Goal: Task Accomplishment & Management: Complete application form

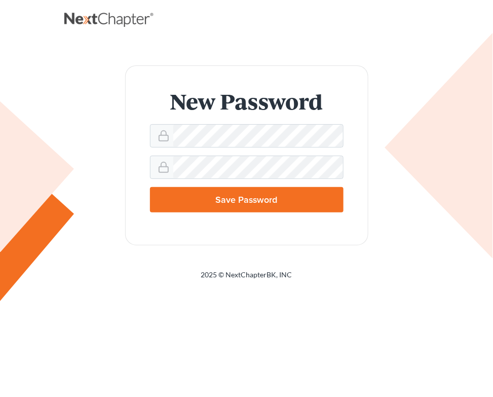
click at [228, 198] on input "Save Password" at bounding box center [247, 199] width 194 height 25
type input "Thinking..."
click at [252, 234] on form "New Password doesn't match Password Save Password" at bounding box center [246, 155] width 243 height 180
click at [147, 142] on form "New Password doesn't match Password Save Password" at bounding box center [246, 155] width 243 height 180
click at [310, 234] on form "New Password doesn't match Password Save Password" at bounding box center [246, 155] width 243 height 180
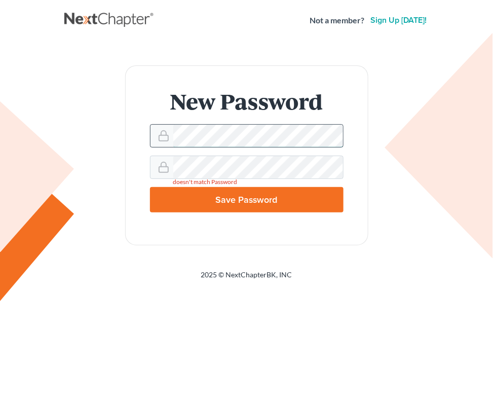
click at [152, 137] on div at bounding box center [247, 135] width 194 height 23
click at [288, 201] on input "Save Password" at bounding box center [247, 199] width 194 height 25
type input "Thinking..."
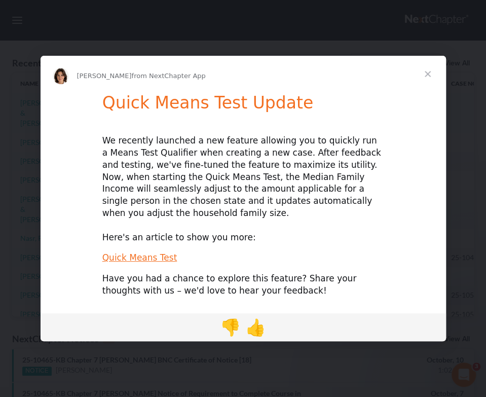
click at [425, 80] on span "Close" at bounding box center [427, 74] width 36 height 36
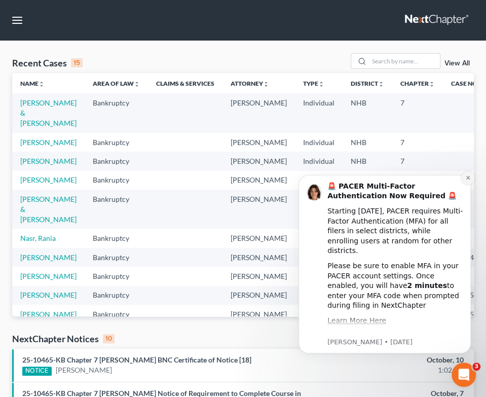
click at [471, 176] on button "Dismiss notification" at bounding box center [467, 177] width 13 height 13
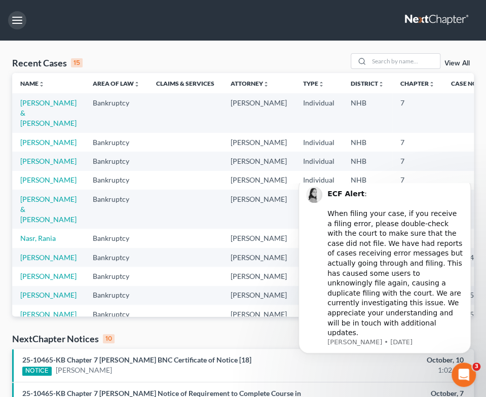
click at [11, 19] on button "button" at bounding box center [17, 20] width 18 height 18
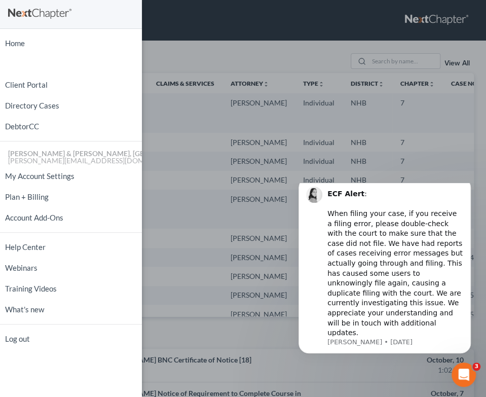
click at [164, 49] on div "Home New Case Client Portal Directory Cases DebtorCC [PERSON_NAME] & [PERSON_NA…" at bounding box center [243, 198] width 486 height 397
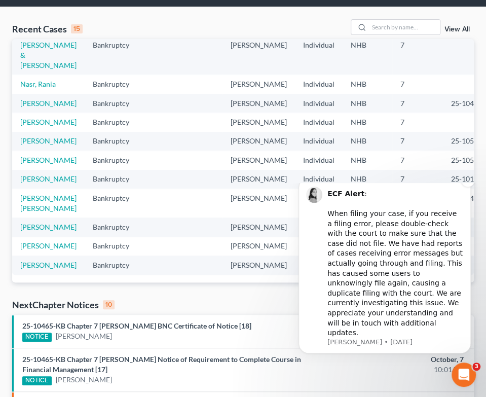
scroll to position [51, 0]
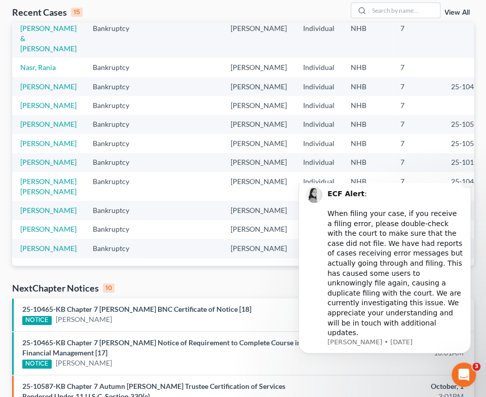
click at [469, 182] on icon "Dismiss notification" at bounding box center [468, 180] width 4 height 4
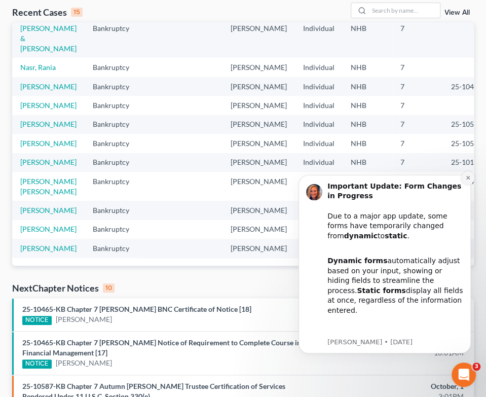
click at [467, 177] on icon "Dismiss notification" at bounding box center [468, 178] width 4 height 4
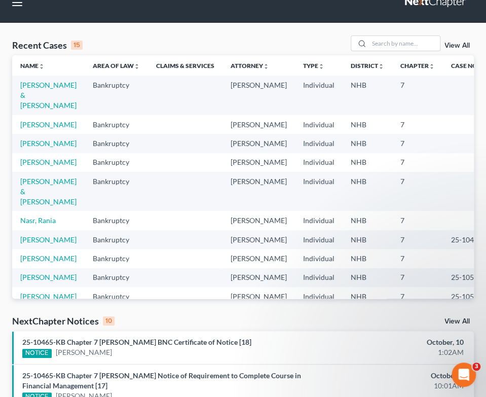
scroll to position [0, 0]
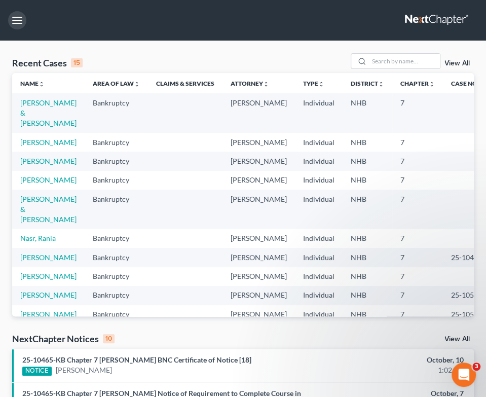
click at [22, 17] on button "button" at bounding box center [17, 20] width 18 height 18
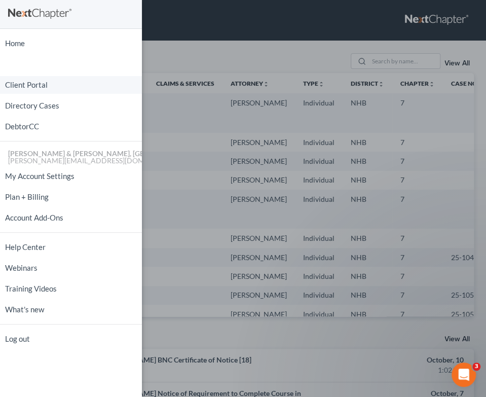
click at [28, 87] on link "Client Portal" at bounding box center [71, 85] width 142 height 18
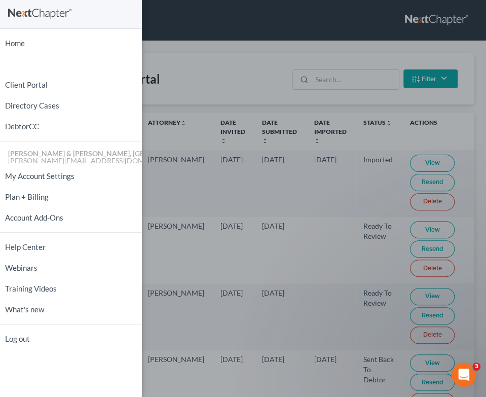
click at [217, 59] on div "Home New Case Client Portal Directory Cases DebtorCC [PERSON_NAME] & [PERSON_NA…" at bounding box center [243, 198] width 486 height 397
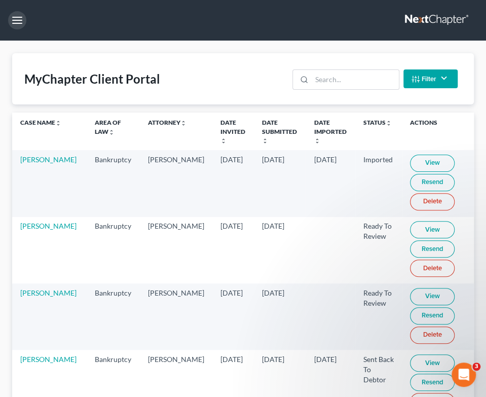
click at [19, 22] on button "button" at bounding box center [17, 20] width 18 height 18
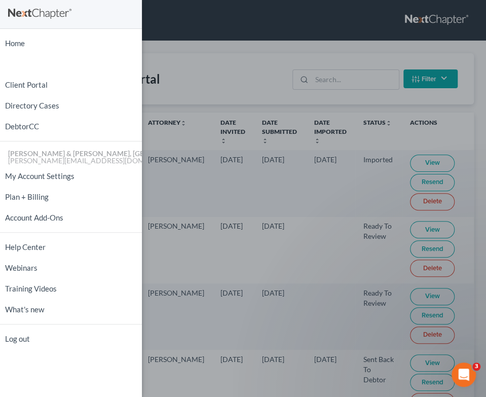
click at [211, 58] on div "Home New Case Client Portal Directory Cases DebtorCC [PERSON_NAME] & [PERSON_NA…" at bounding box center [243, 198] width 486 height 397
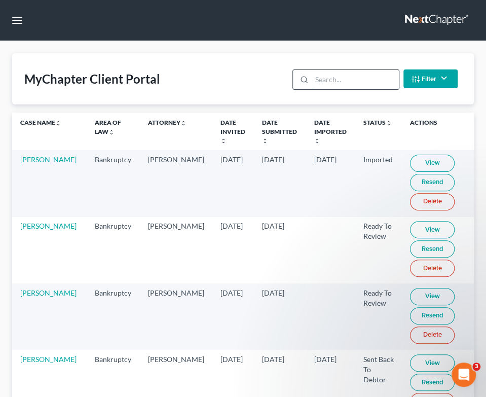
click at [352, 80] on input "search" at bounding box center [355, 79] width 87 height 19
click at [424, 77] on button "Filter" at bounding box center [430, 78] width 54 height 19
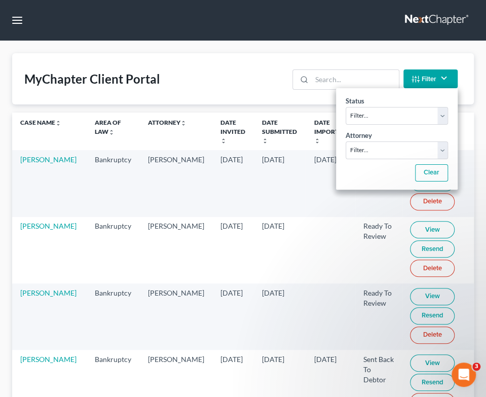
click at [231, 85] on div "MyChapter Client Portal Filter Status Filter... Invited In Progress Ready To Re…" at bounding box center [243, 78] width 462 height 51
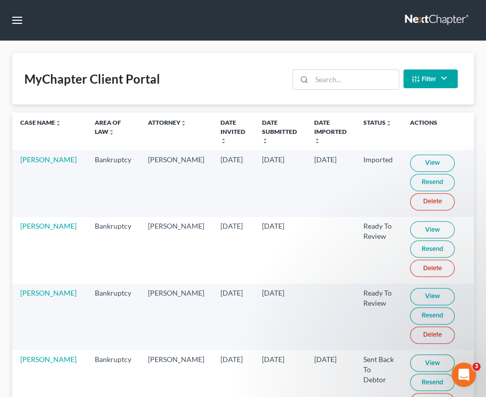
click at [246, 21] on nav "Home New Case Client Portal Directory Cases DebtorCC [PERSON_NAME] & [PERSON_NA…" at bounding box center [243, 20] width 486 height 41
click at [12, 14] on button "button" at bounding box center [17, 20] width 18 height 18
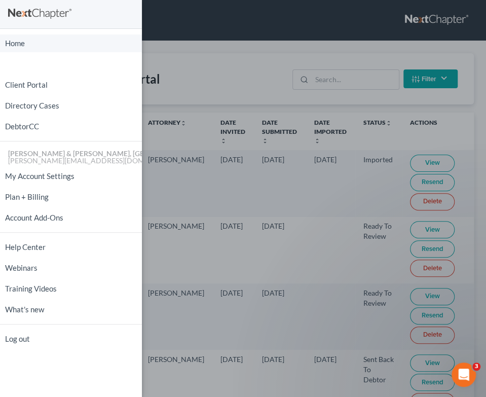
click at [33, 44] on link "Home" at bounding box center [71, 43] width 142 height 18
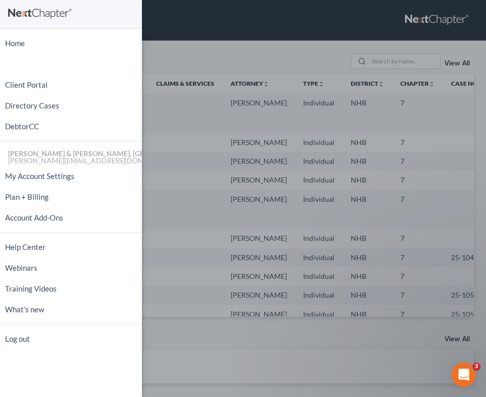
click at [279, 33] on div "Home New Case Client Portal Directory Cases DebtorCC [PERSON_NAME] & [PERSON_NA…" at bounding box center [243, 198] width 486 height 397
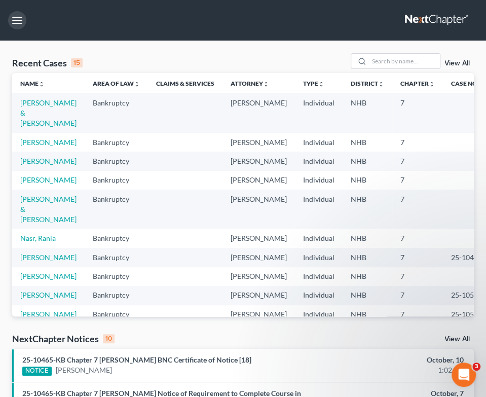
click at [17, 19] on button "button" at bounding box center [17, 20] width 18 height 18
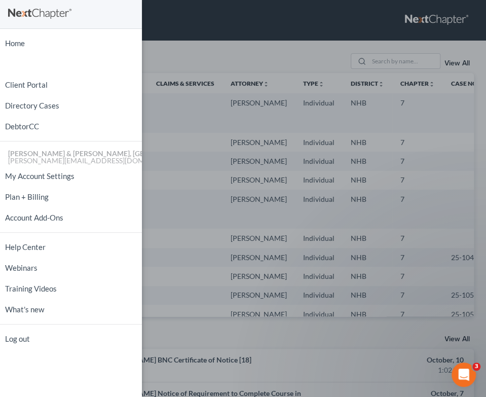
click at [212, 344] on div "Home New Case Client Portal Directory Cases DebtorCC [PERSON_NAME] & [PERSON_NA…" at bounding box center [243, 198] width 486 height 397
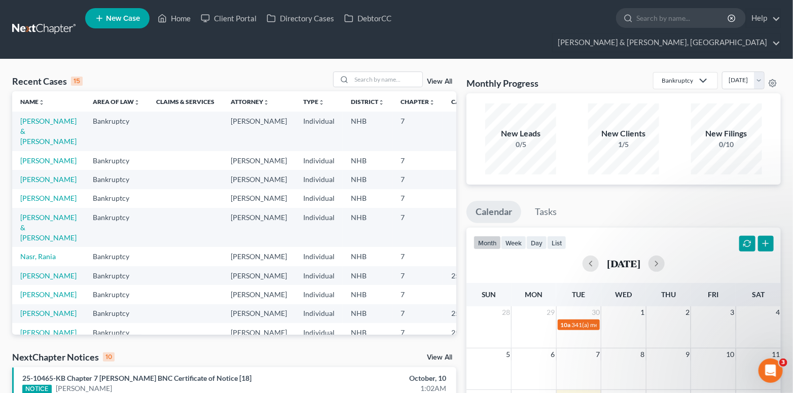
click at [133, 22] on span "New Case" at bounding box center [123, 19] width 34 height 8
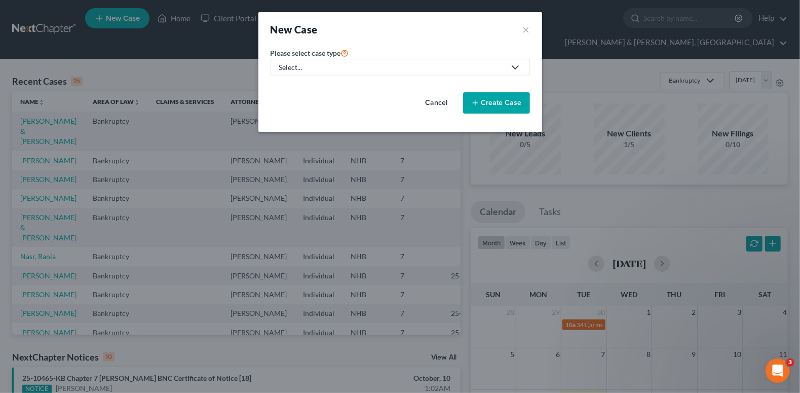
click at [493, 66] on icon at bounding box center [515, 67] width 12 height 12
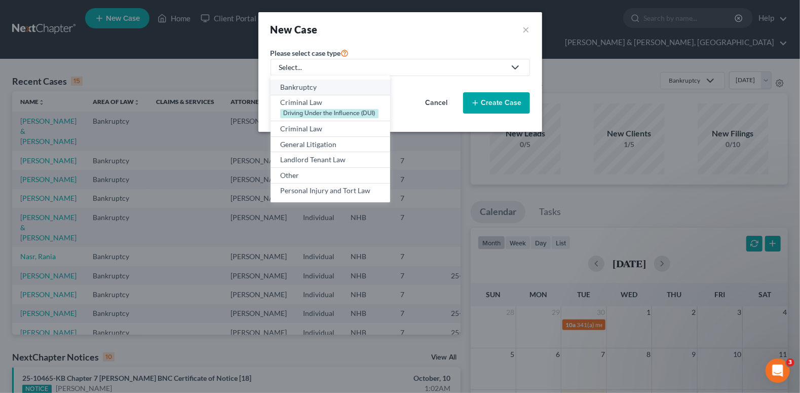
click at [297, 85] on div "Bankruptcy" at bounding box center [330, 87] width 100 height 10
select select "50"
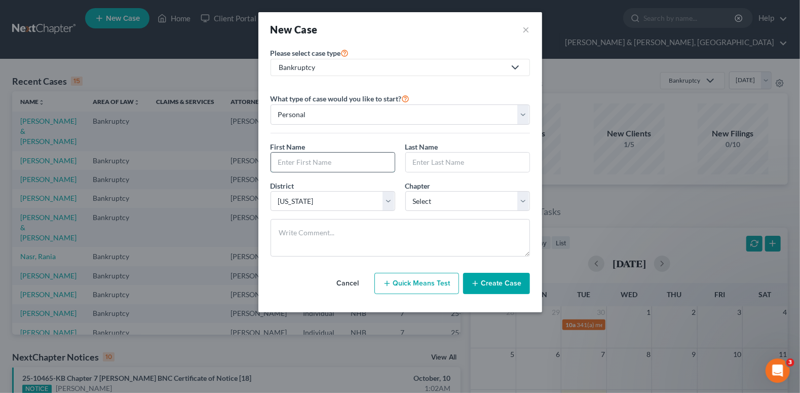
click at [349, 162] on input "text" at bounding box center [333, 162] width 124 height 19
type input "[PERSON_NAME]"
drag, startPoint x: 444, startPoint y: 169, endPoint x: 448, endPoint y: 166, distance: 5.4
click at [448, 166] on input "text" at bounding box center [468, 162] width 124 height 19
type input "[PERSON_NAME]"
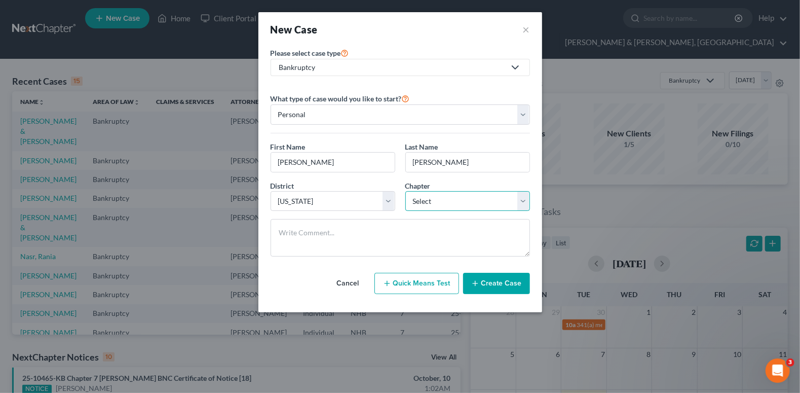
click at [493, 196] on select "Select 7 11 12 13" at bounding box center [467, 201] width 125 height 20
select select "0"
click at [405, 191] on select "Select 7 11 12 13" at bounding box center [467, 201] width 125 height 20
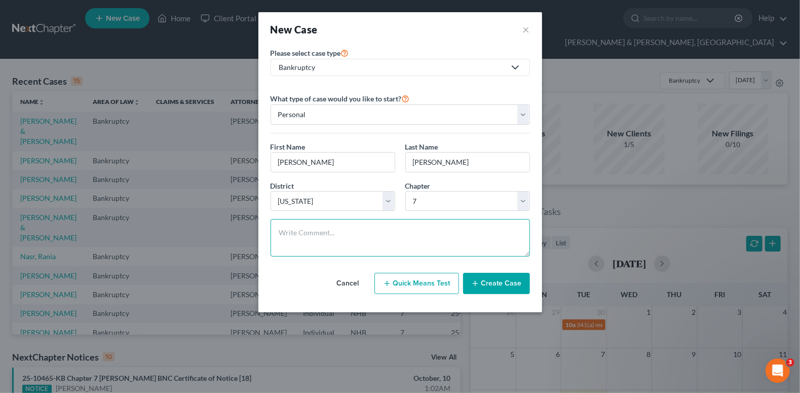
click at [393, 233] on textarea at bounding box center [400, 237] width 259 height 37
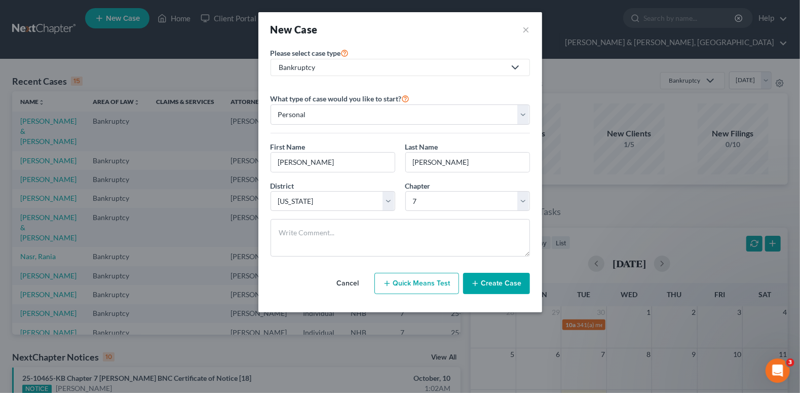
click at [493, 280] on button "Create Case" at bounding box center [496, 283] width 67 height 21
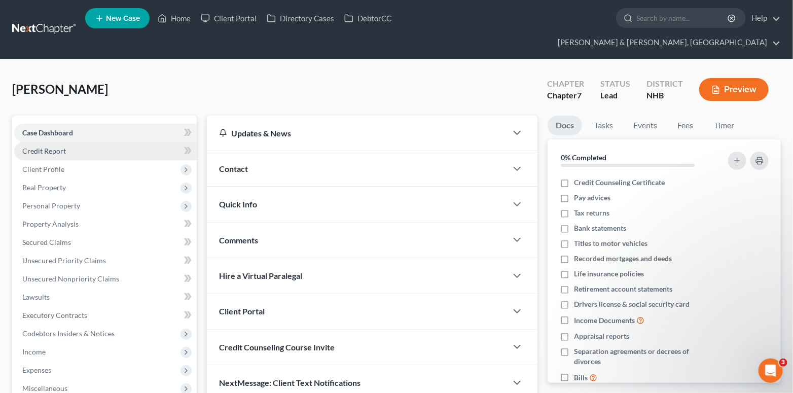
click at [66, 142] on link "Credit Report" at bounding box center [105, 151] width 182 height 18
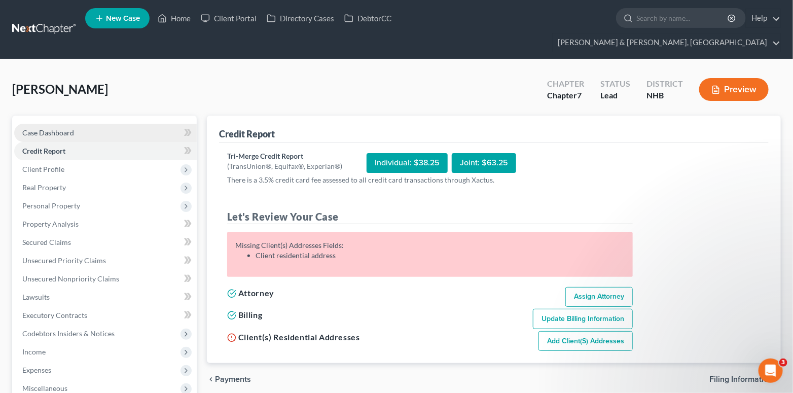
click at [63, 128] on span "Case Dashboard" at bounding box center [48, 132] width 52 height 9
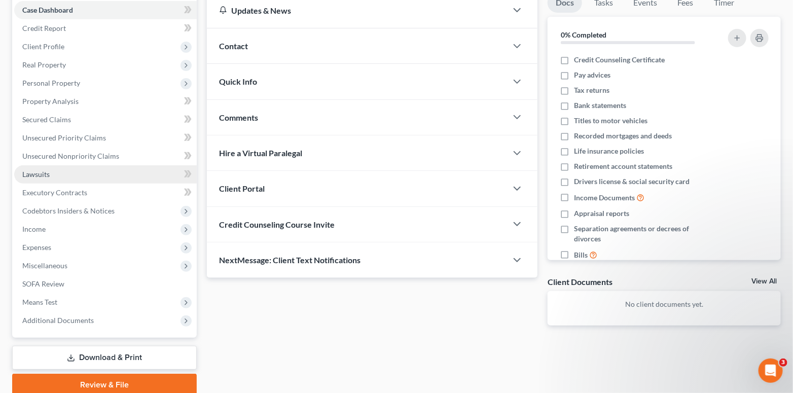
scroll to position [144, 0]
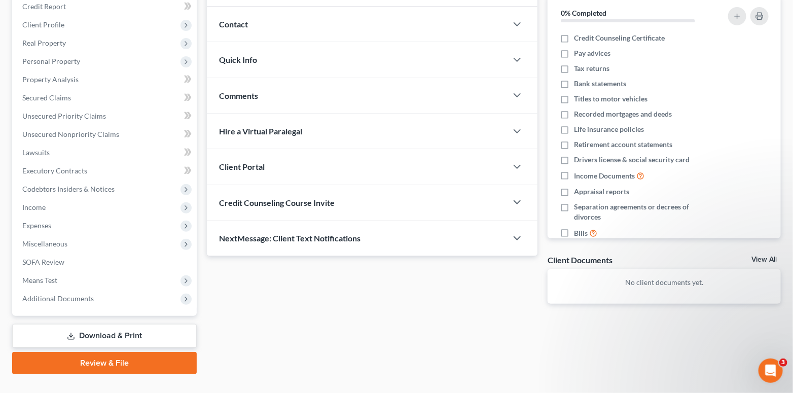
click at [282, 268] on div "Updates & News × [US_STATE][GEOGRAPHIC_DATA] Notes Take a look at NextChapter's…" at bounding box center [372, 145] width 341 height 349
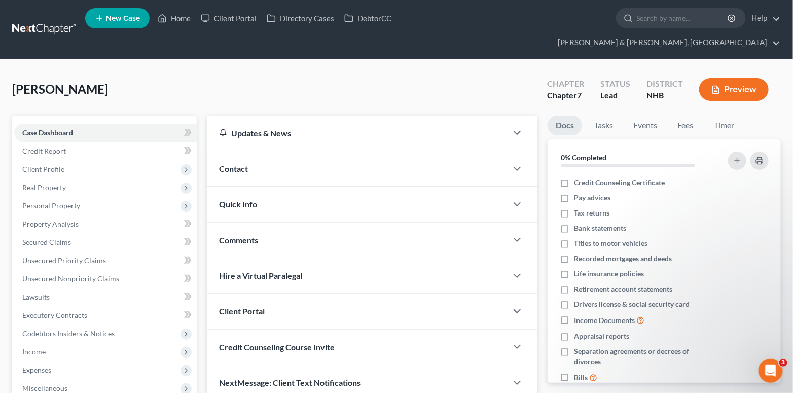
scroll to position [51, 0]
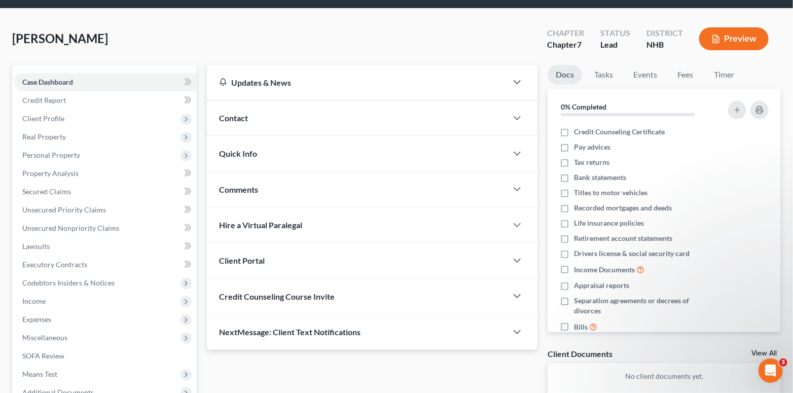
click at [339, 245] on div "Client Portal" at bounding box center [357, 260] width 300 height 35
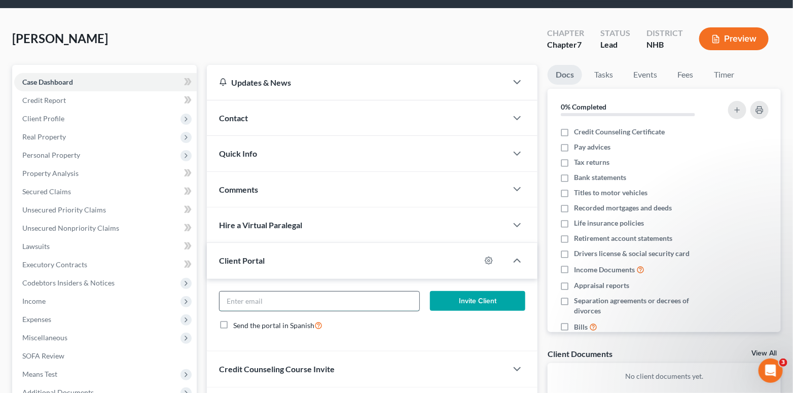
click at [384, 291] on input "email" at bounding box center [319, 300] width 200 height 19
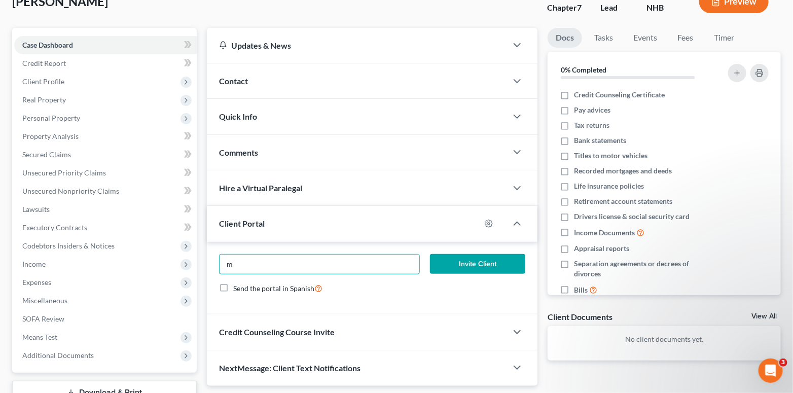
scroll to position [101, 0]
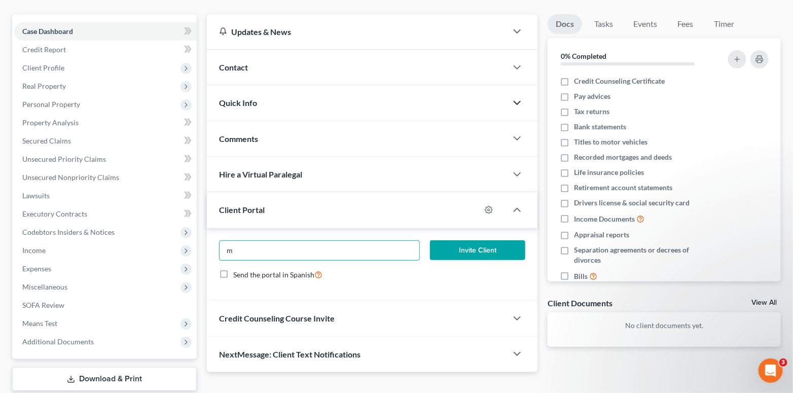
type input "m"
click at [493, 97] on icon "button" at bounding box center [517, 103] width 12 height 12
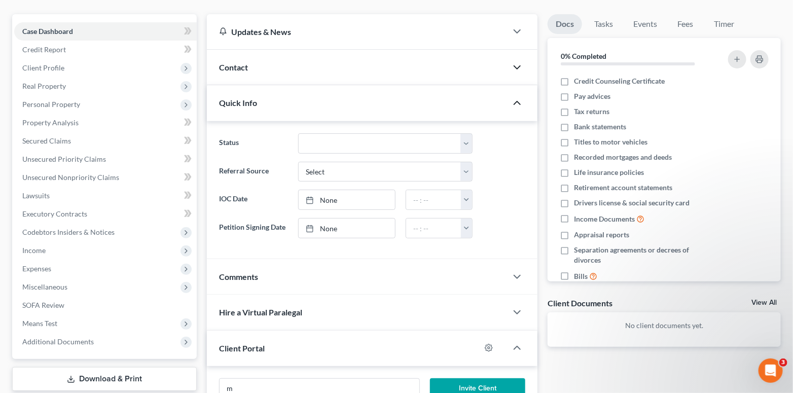
click at [493, 61] on icon "button" at bounding box center [517, 67] width 12 height 12
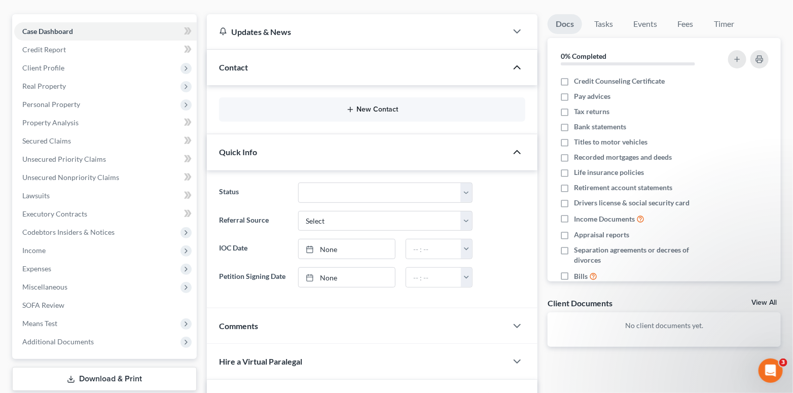
click at [372, 105] on button "New Contact" at bounding box center [372, 109] width 290 height 8
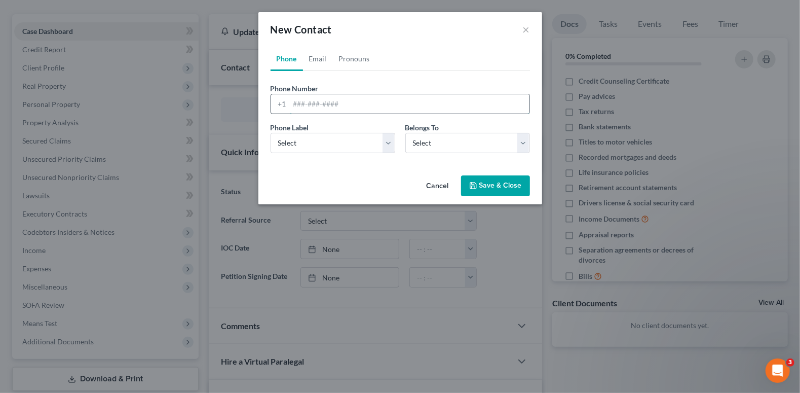
click at [347, 104] on input "tel" at bounding box center [410, 103] width 240 height 19
type input "603-5126780"
click at [493, 143] on select "Select Client Other" at bounding box center [467, 143] width 125 height 20
click at [389, 138] on select "Select Mobile Home Work Other" at bounding box center [333, 143] width 125 height 20
select select "0"
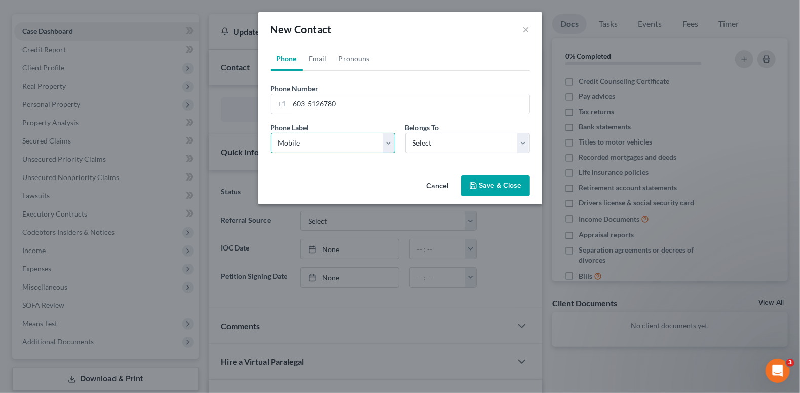
click at [271, 133] on select "Select Mobile Home Work Other" at bounding box center [333, 143] width 125 height 20
click at [493, 139] on select "Select Client Other" at bounding box center [467, 143] width 125 height 20
select select "0"
click at [405, 133] on select "Select Client Other" at bounding box center [467, 143] width 125 height 20
click at [493, 185] on button "Save & Close" at bounding box center [495, 185] width 69 height 21
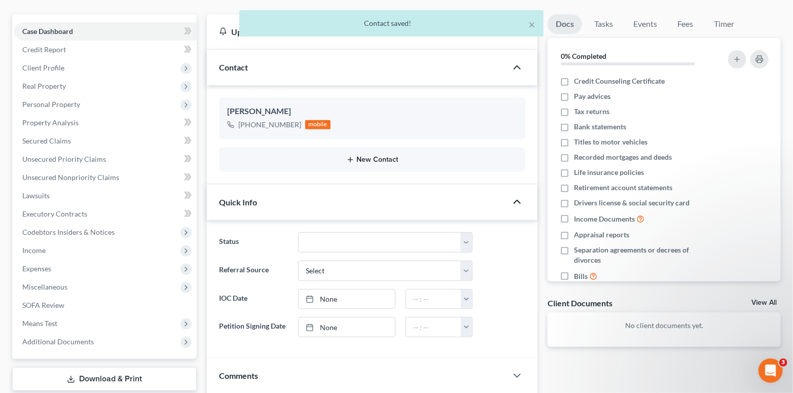
click at [360, 156] on button "New Contact" at bounding box center [372, 160] width 290 height 8
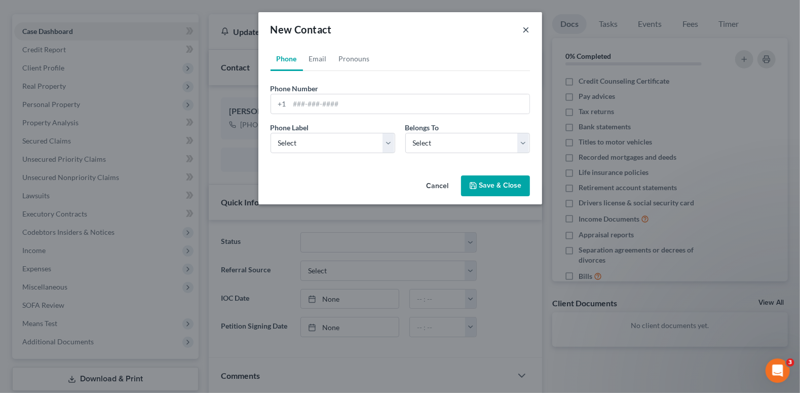
click at [493, 27] on button "×" at bounding box center [526, 29] width 7 height 12
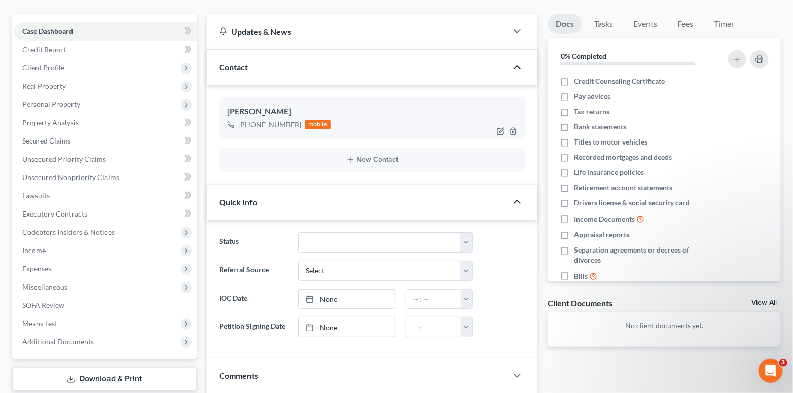
click at [350, 118] on div "[PHONE_NUMBER] mobile" at bounding box center [372, 124] width 290 height 13
click at [493, 127] on icon "button" at bounding box center [501, 131] width 8 height 8
select select "0"
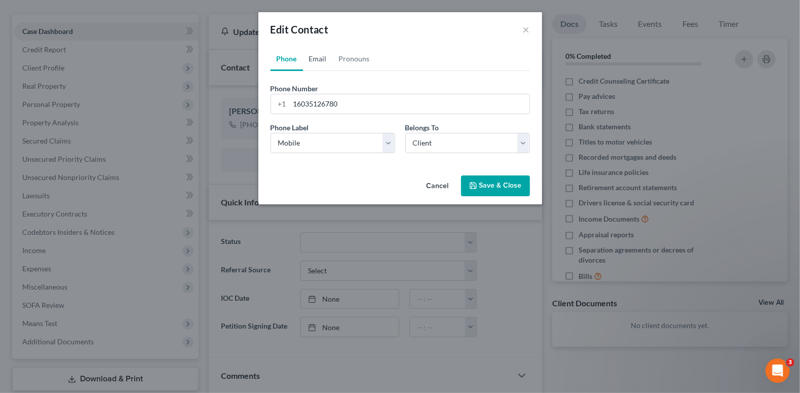
click at [320, 57] on link "Email" at bounding box center [318, 59] width 30 height 24
click at [339, 101] on input "email" at bounding box center [410, 103] width 240 height 19
click at [351, 103] on input "md.[PERSON_NAME]@" at bounding box center [410, 103] width 240 height 19
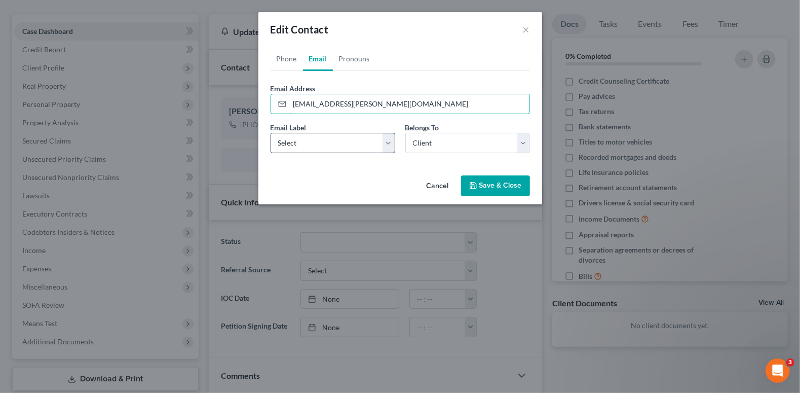
type input "[EMAIL_ADDRESS][PERSON_NAME][DOMAIN_NAME]"
click at [393, 146] on select "Select Home Work Other" at bounding box center [333, 143] width 125 height 20
select select "0"
click at [271, 133] on select "Select Home Work Other" at bounding box center [333, 143] width 125 height 20
click at [493, 186] on button "Save & Close" at bounding box center [495, 185] width 69 height 21
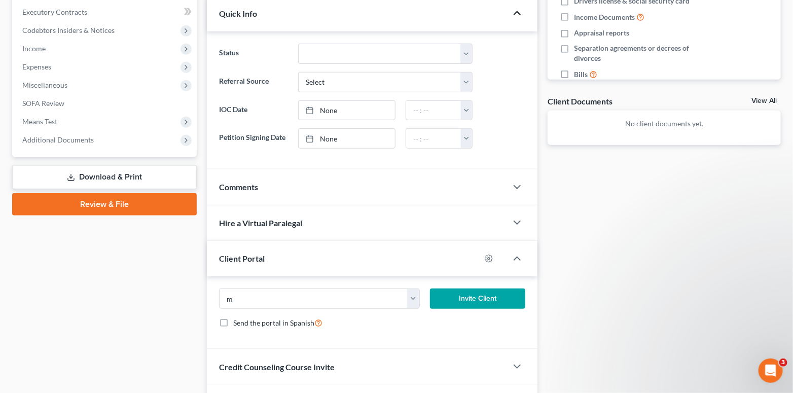
scroll to position [304, 0]
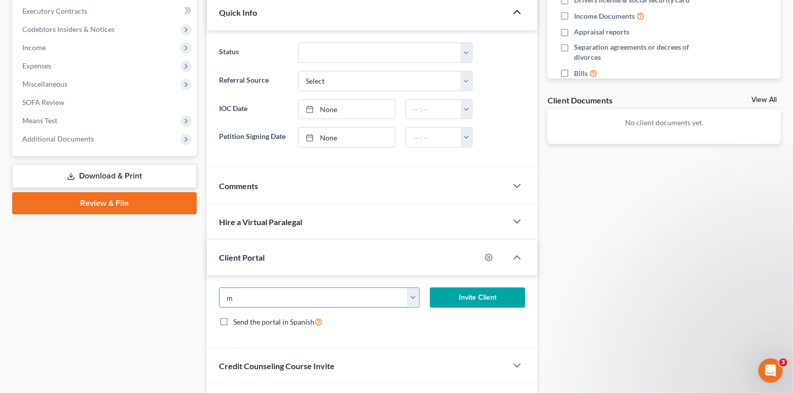
drag, startPoint x: 263, startPoint y: 281, endPoint x: 216, endPoint y: 281, distance: 46.6
click at [216, 287] on div "m [EMAIL_ADDRESS][PERSON_NAME][DOMAIN_NAME]" at bounding box center [319, 297] width 211 height 20
click at [431, 309] on form "[EMAIL_ADDRESS][PERSON_NAME][DOMAIN_NAME] Invite Client Send the portal in Span…" at bounding box center [372, 311] width 316 height 48
click at [493, 251] on icon "button" at bounding box center [517, 257] width 12 height 12
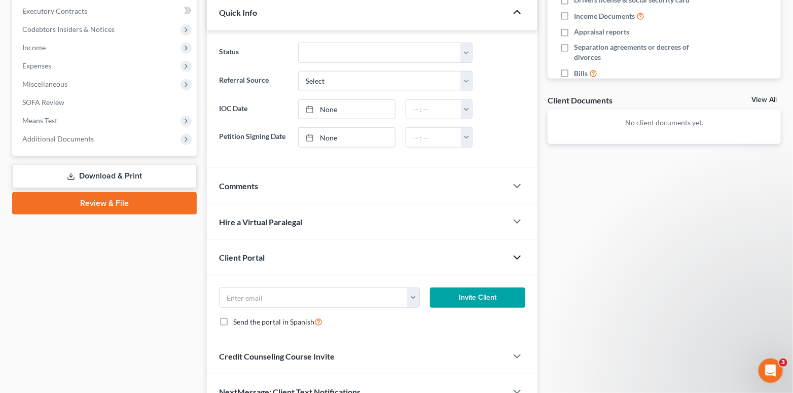
scroll to position [275, 0]
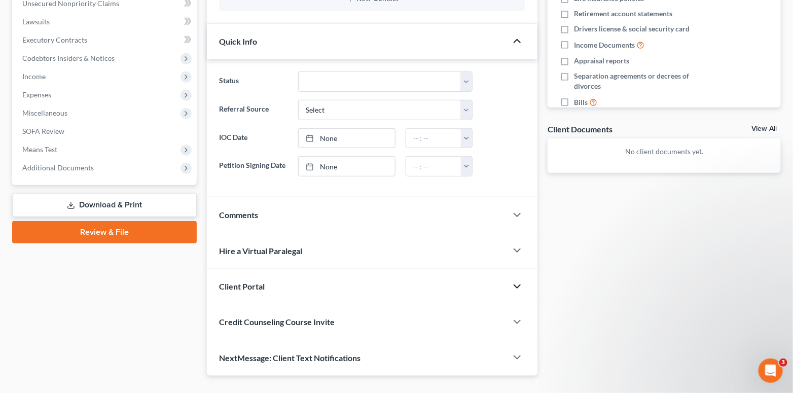
click at [493, 280] on icon "button" at bounding box center [517, 286] width 12 height 12
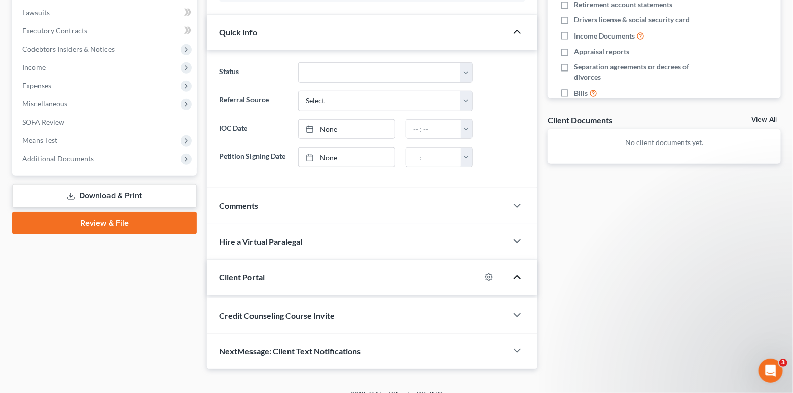
scroll to position [304, 0]
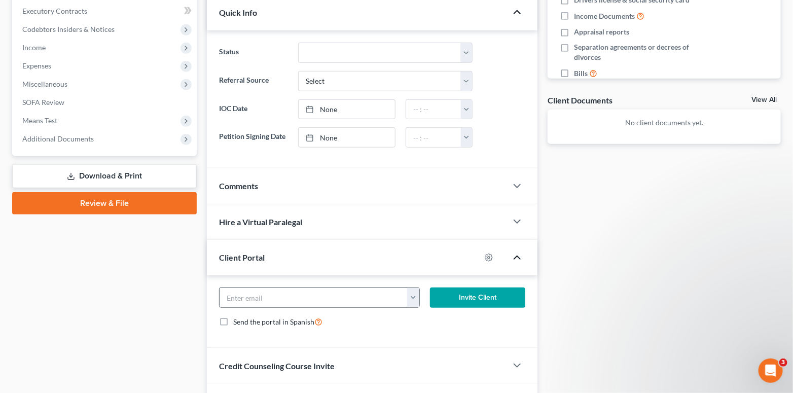
click at [410, 288] on button "button" at bounding box center [413, 297] width 12 height 19
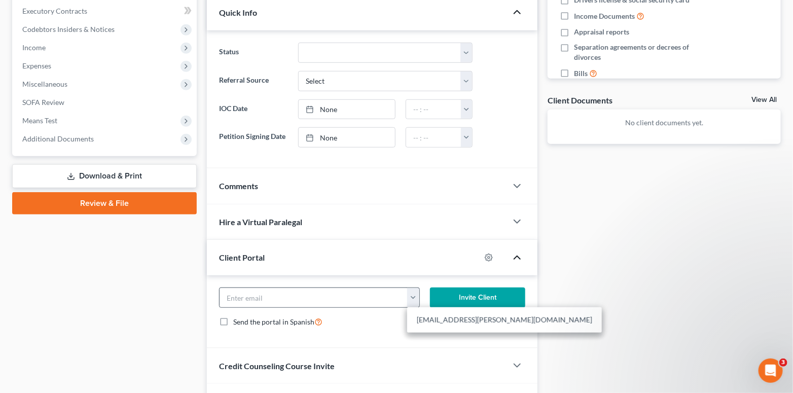
click at [414, 288] on button "button" at bounding box center [413, 297] width 12 height 19
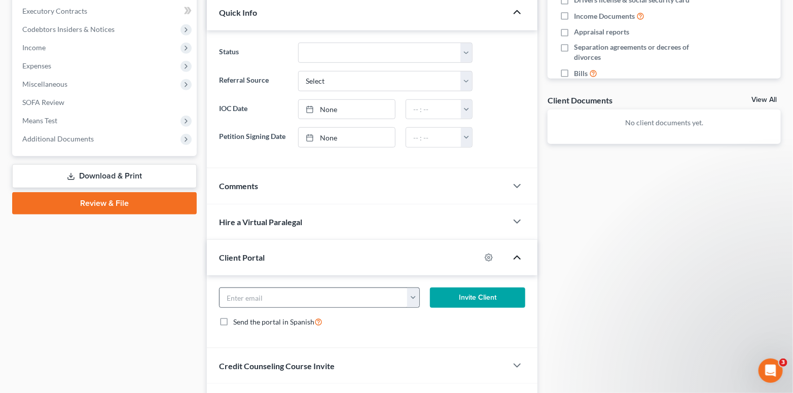
click at [414, 288] on button "button" at bounding box center [413, 297] width 12 height 19
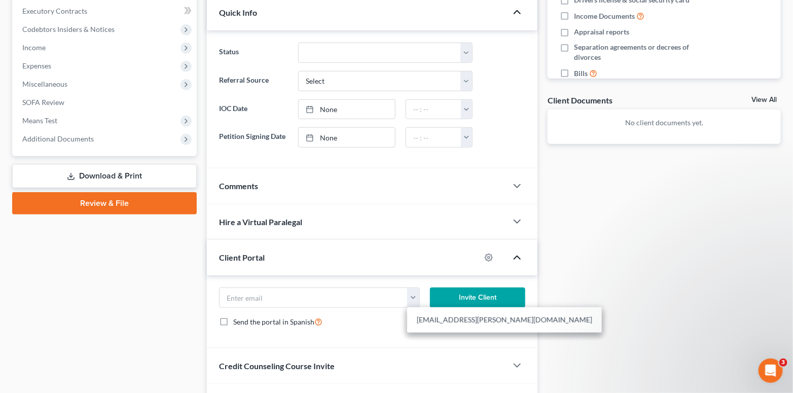
click at [433, 311] on link "[EMAIL_ADDRESS][PERSON_NAME][DOMAIN_NAME]" at bounding box center [504, 319] width 195 height 17
type input "[EMAIL_ADDRESS][PERSON_NAME][DOMAIN_NAME]"
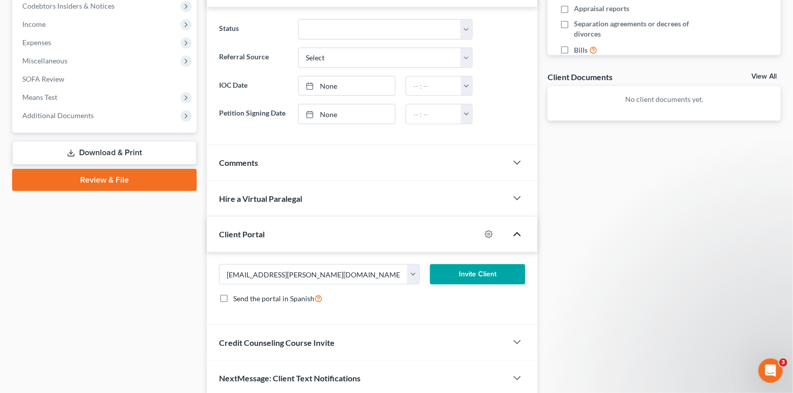
scroll to position [348, 0]
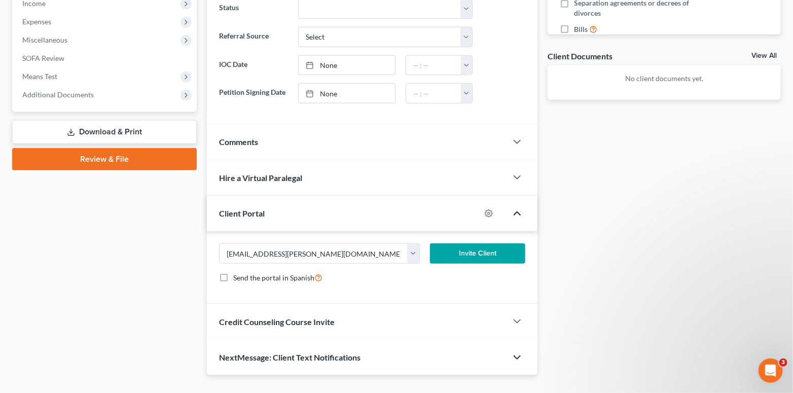
click at [493, 351] on icon "button" at bounding box center [517, 357] width 12 height 12
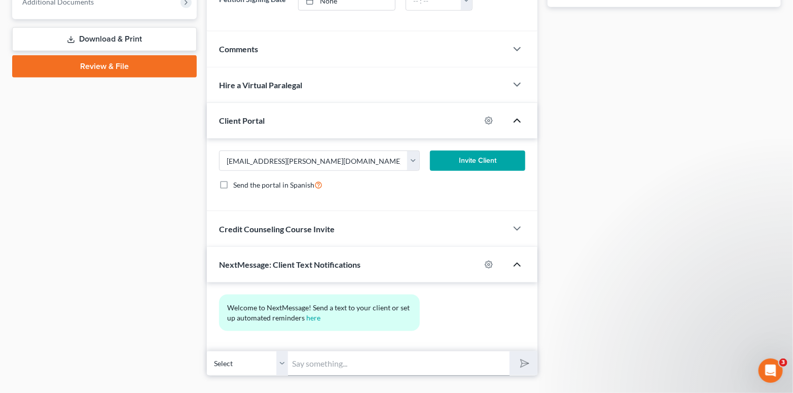
scroll to position [441, 0]
click at [493, 222] on icon "button" at bounding box center [517, 228] width 12 height 12
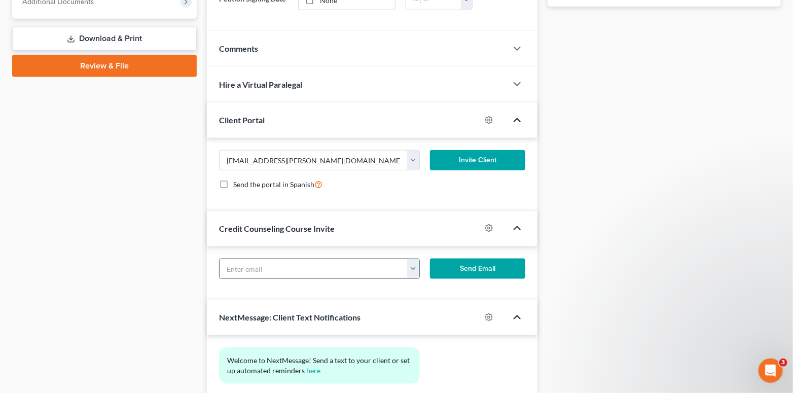
click at [408, 259] on button "button" at bounding box center [413, 268] width 12 height 19
drag, startPoint x: 421, startPoint y: 268, endPoint x: 431, endPoint y: 271, distance: 10.6
click at [422, 282] on link "[EMAIL_ADDRESS][PERSON_NAME][DOMAIN_NAME]" at bounding box center [504, 290] width 195 height 17
type input "[EMAIL_ADDRESS][PERSON_NAME][DOMAIN_NAME]"
click at [493, 150] on button "Invite Client" at bounding box center [477, 160] width 95 height 20
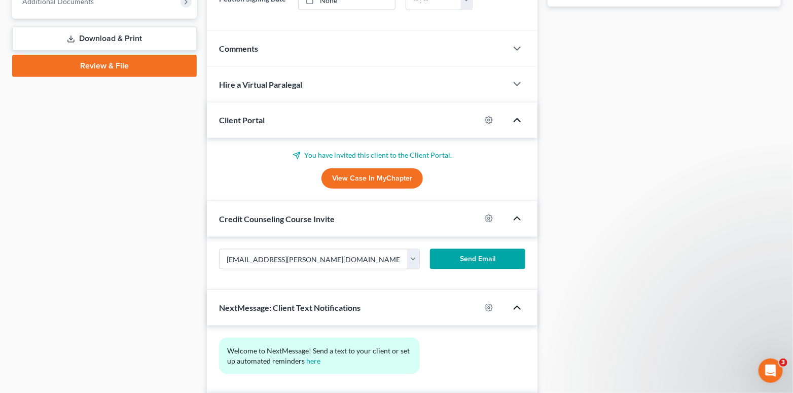
click at [493, 249] on button "Send Email" at bounding box center [477, 259] width 95 height 20
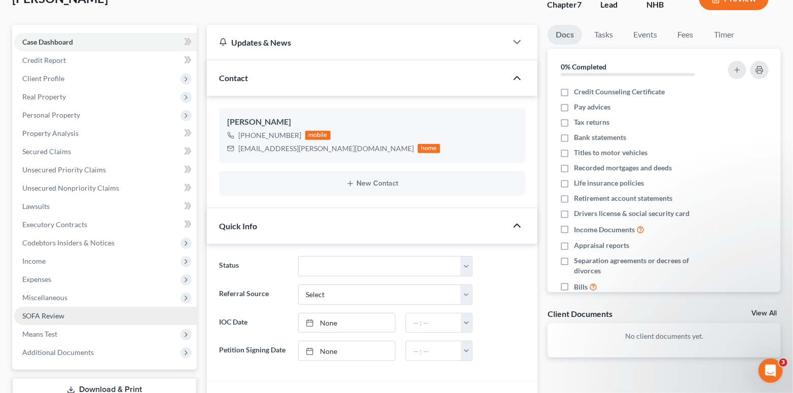
scroll to position [0, 0]
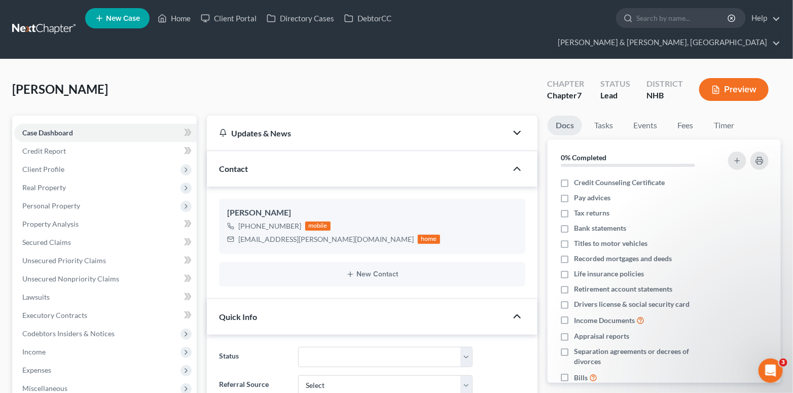
click at [493, 127] on icon "button" at bounding box center [517, 133] width 12 height 12
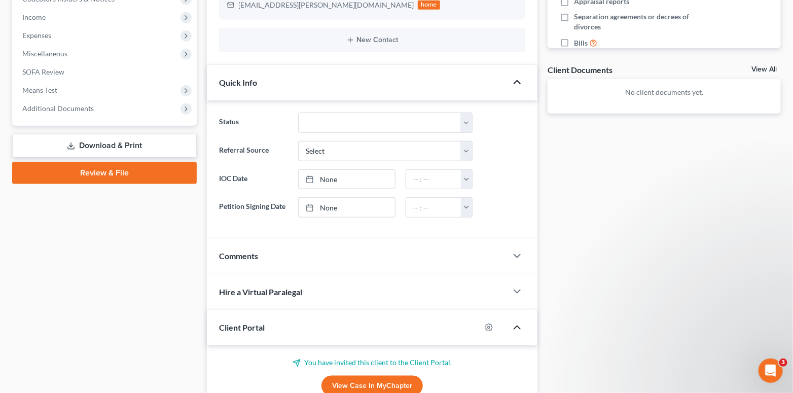
scroll to position [405, 0]
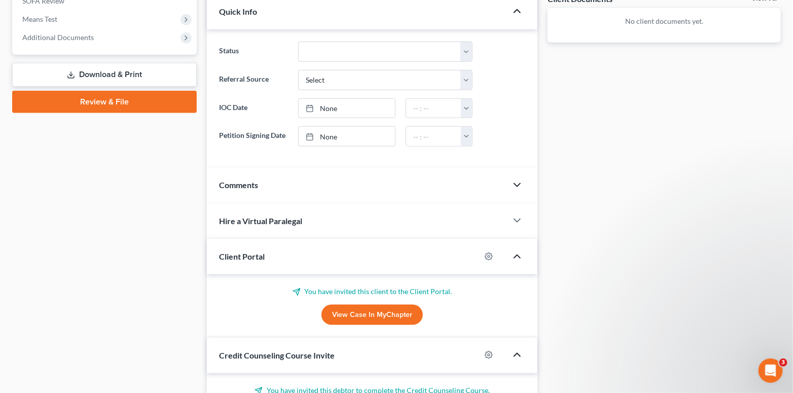
click at [493, 183] on polyline "button" at bounding box center [517, 184] width 6 height 3
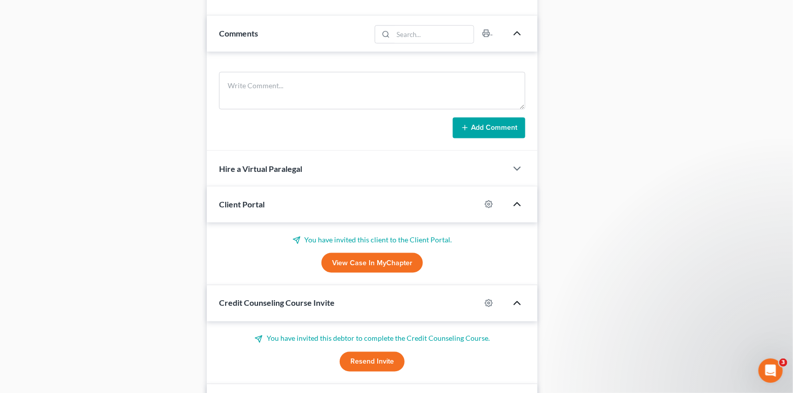
scroll to position [557, 0]
click at [493, 162] on icon "button" at bounding box center [517, 168] width 12 height 12
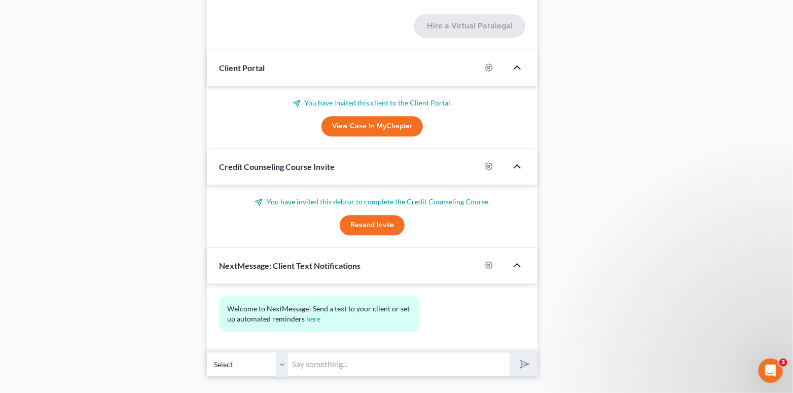
scroll to position [1168, 0]
click at [316, 314] on link "here" at bounding box center [313, 318] width 14 height 9
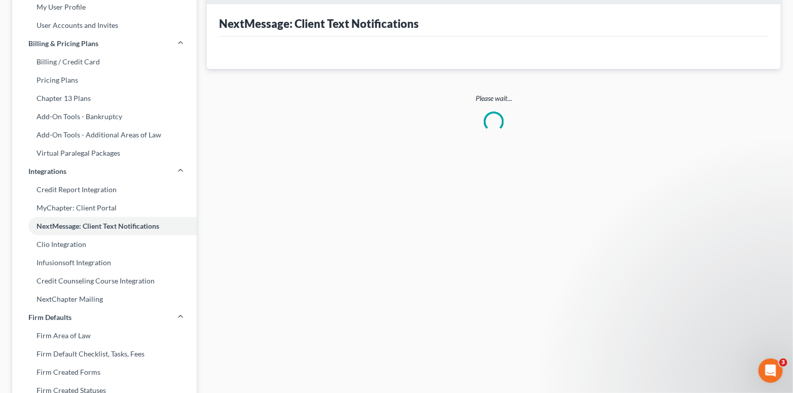
scroll to position [11, 0]
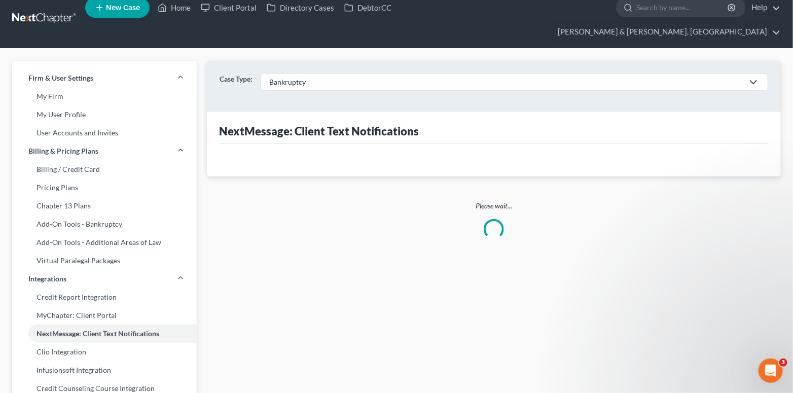
select select "20777"
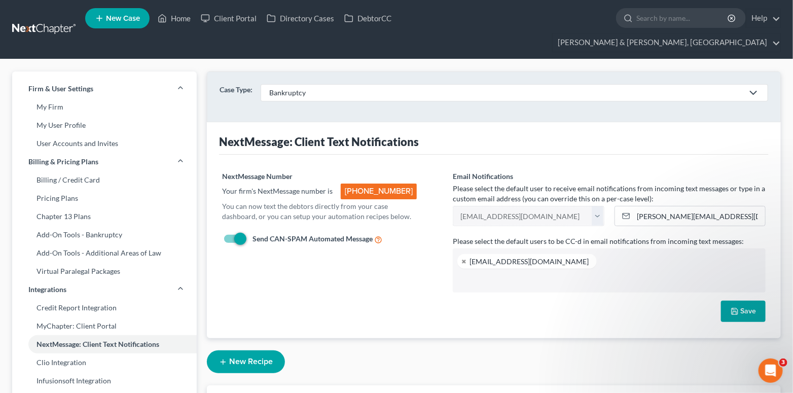
scroll to position [9, 0]
click at [493, 301] on button "Save" at bounding box center [743, 311] width 45 height 21
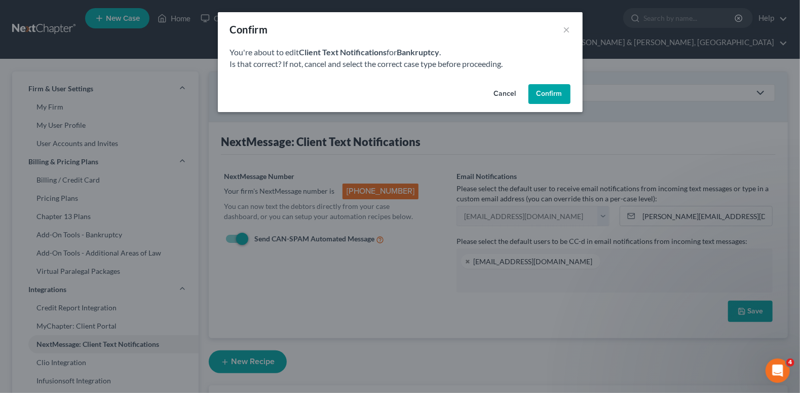
click at [493, 95] on button "Confirm" at bounding box center [550, 94] width 42 height 20
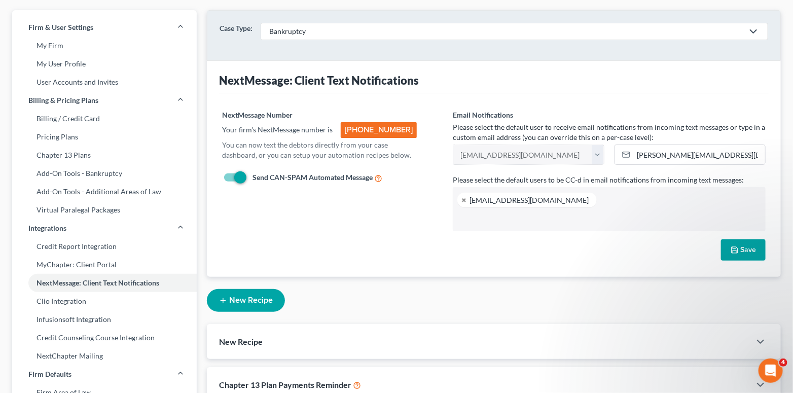
scroll to position [0, 0]
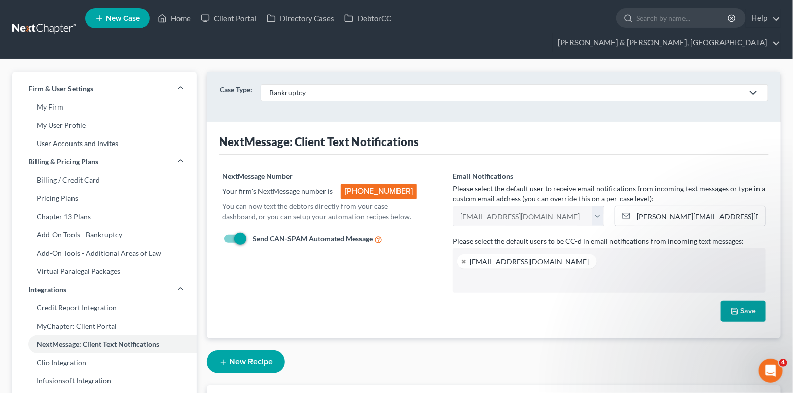
click at [493, 301] on button "Save" at bounding box center [743, 311] width 45 height 21
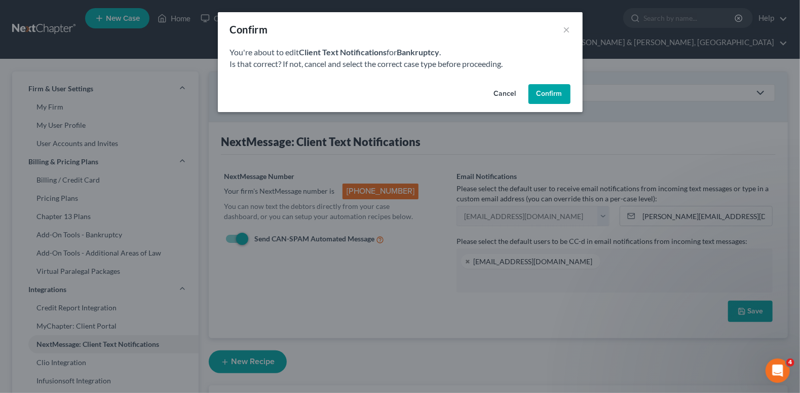
click at [493, 95] on button "Confirm" at bounding box center [550, 94] width 42 height 20
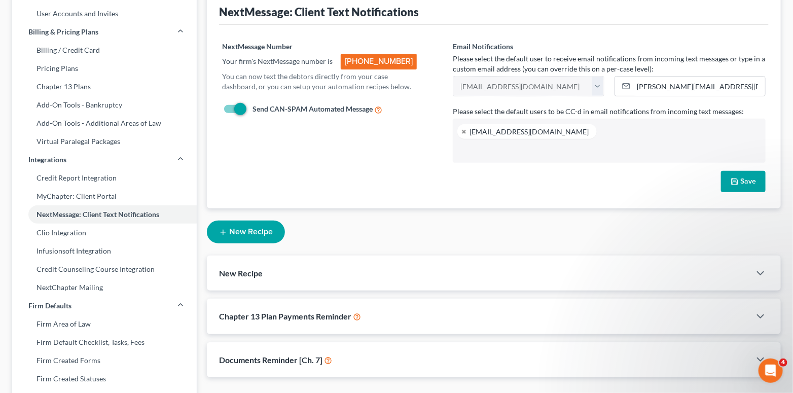
scroll to position [152, 0]
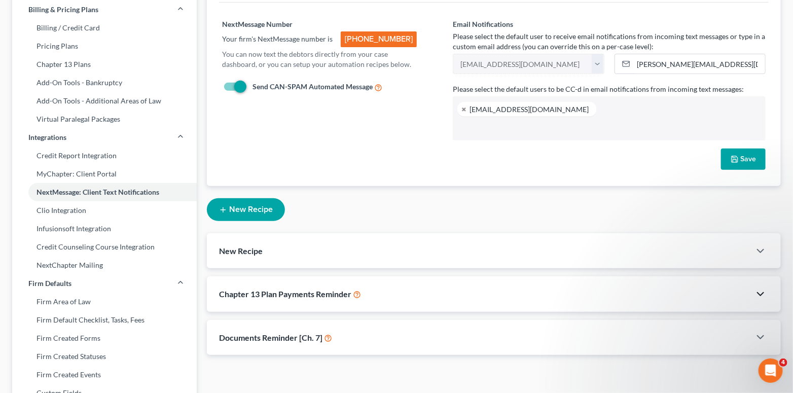
click at [493, 292] on polyline "button" at bounding box center [760, 293] width 6 height 3
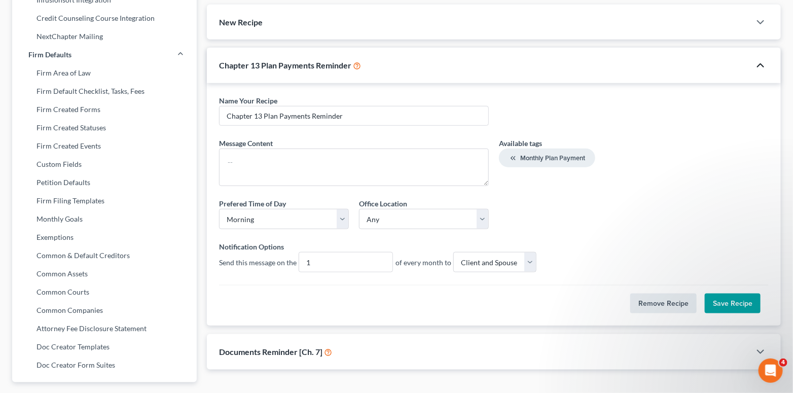
scroll to position [393, 0]
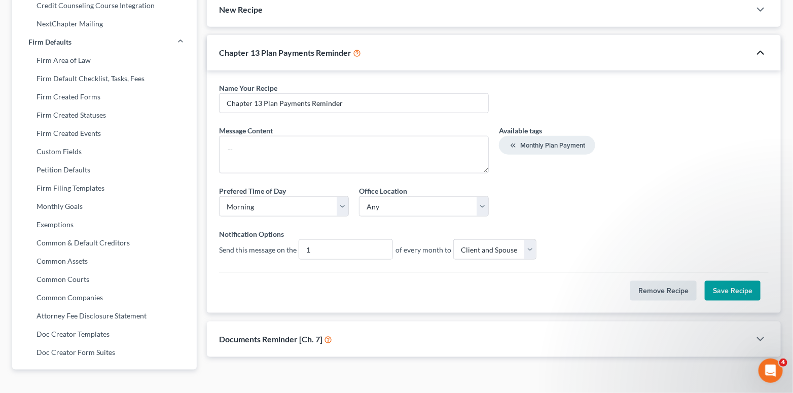
click at [444, 35] on div "Chapter 13 Plan Payments Reminder" at bounding box center [478, 52] width 543 height 35
